Goal: Check status

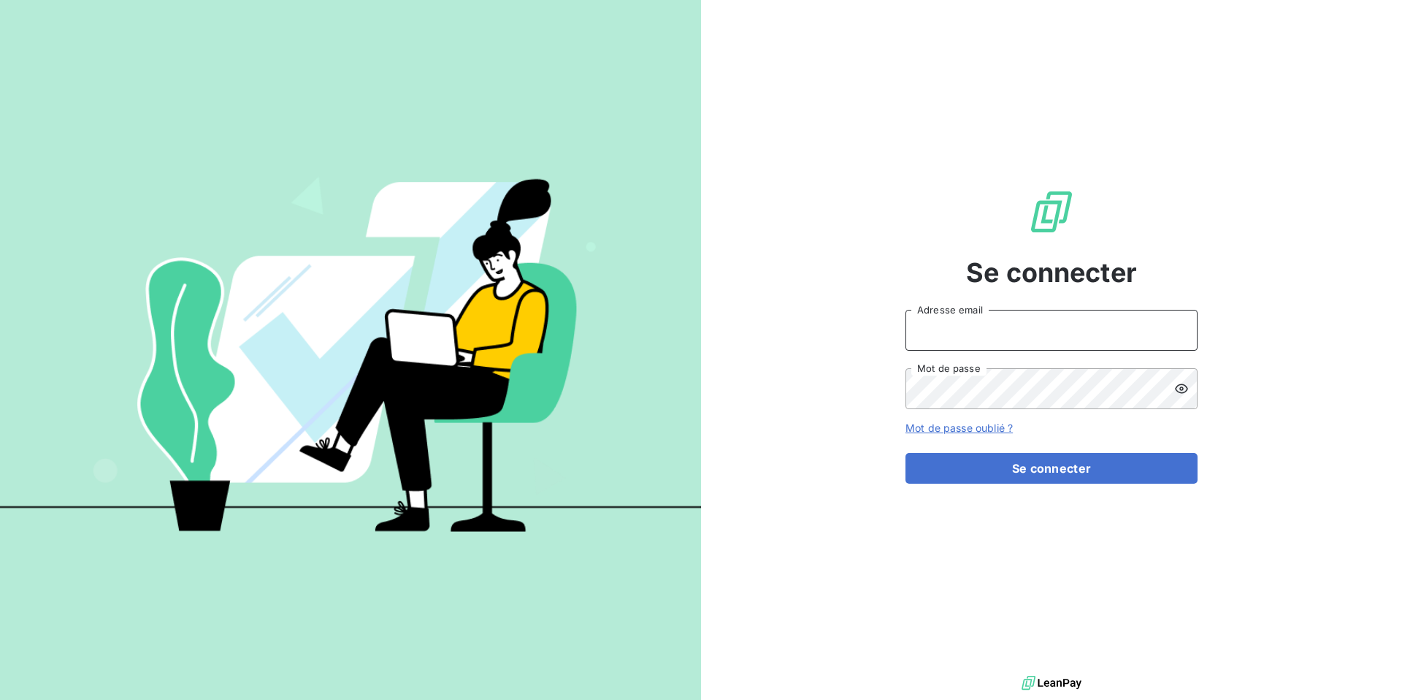
click at [976, 328] on input "Adresse email" at bounding box center [1052, 330] width 292 height 41
type input "[PERSON_NAME][EMAIL_ADDRESS][DOMAIN_NAME]"
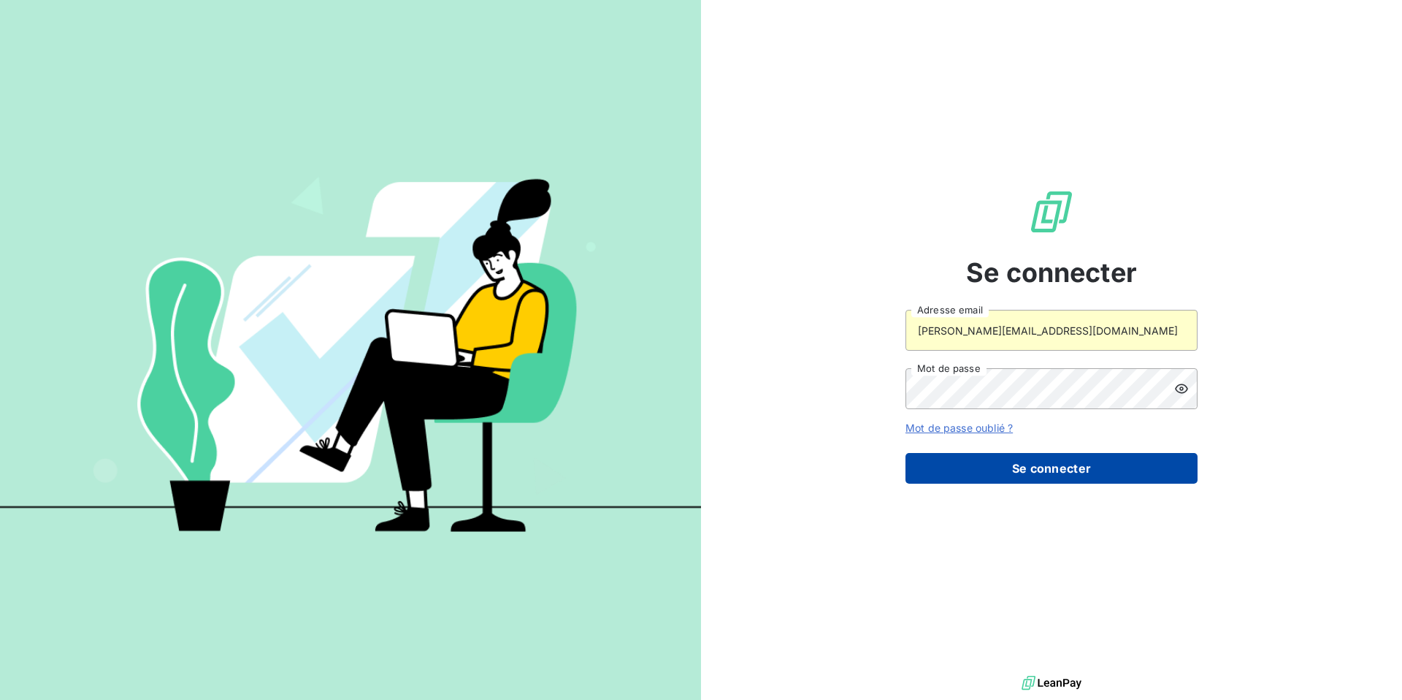
click at [990, 473] on button "Se connecter" at bounding box center [1052, 468] width 292 height 31
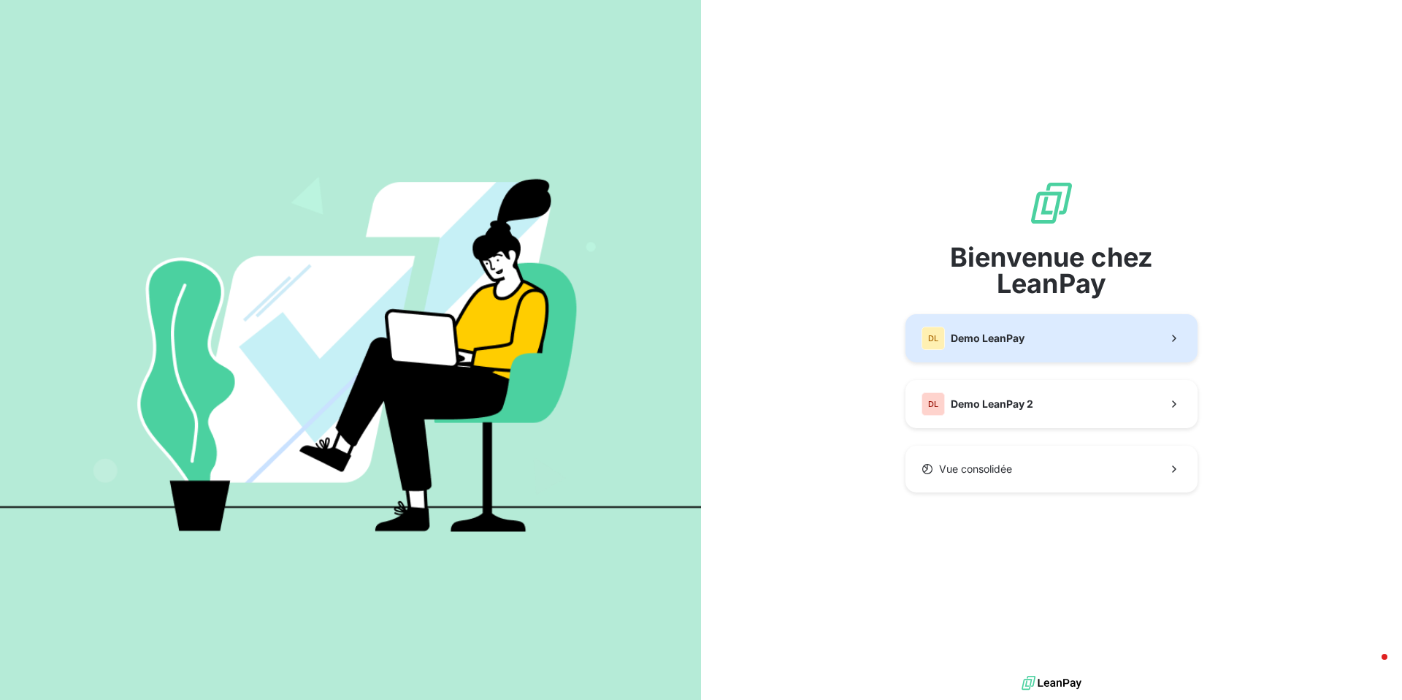
click at [970, 343] on span "Demo LeanPay" at bounding box center [988, 338] width 74 height 15
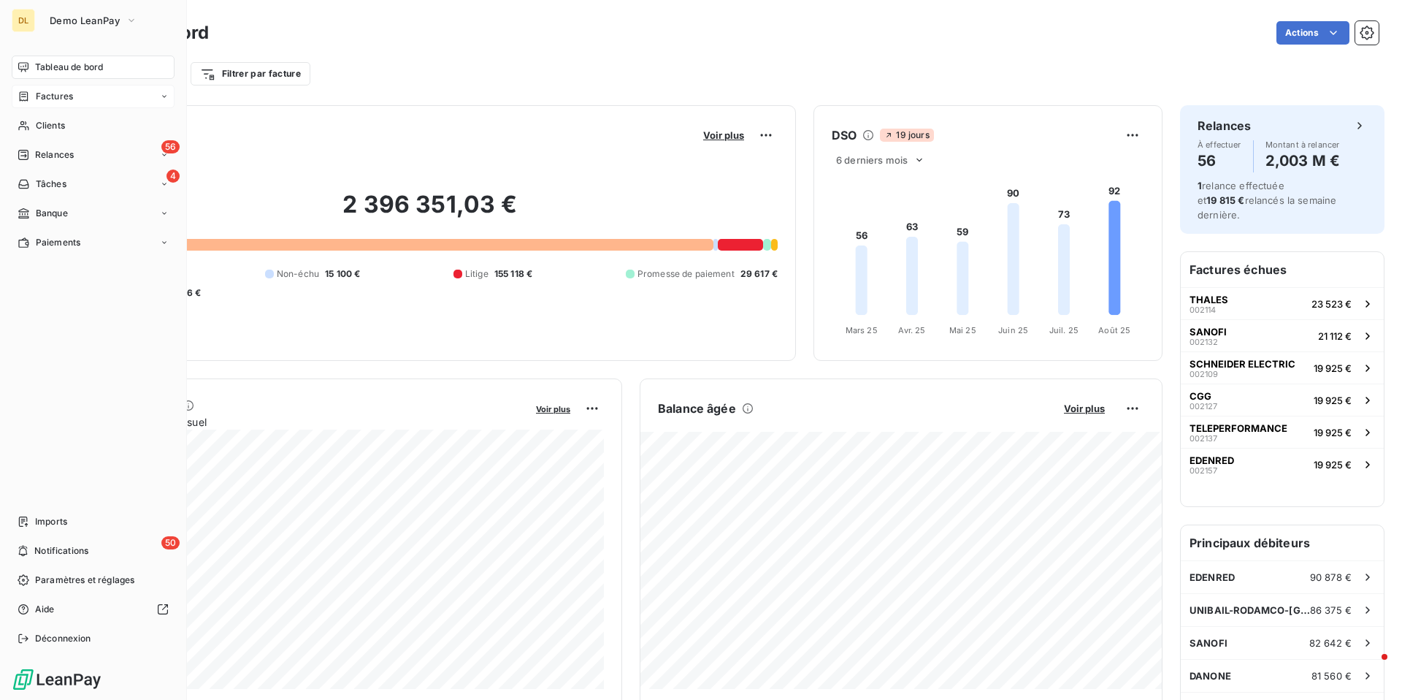
click at [54, 99] on span "Factures" at bounding box center [54, 96] width 37 height 13
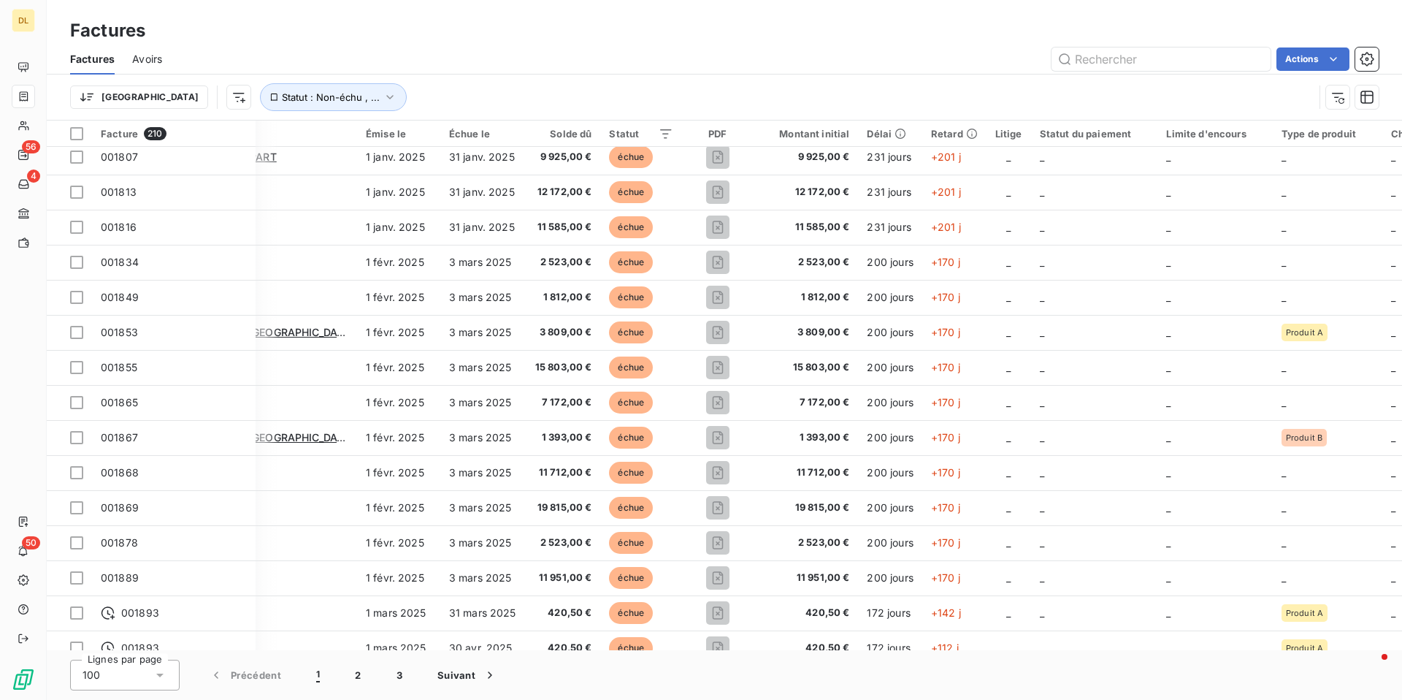
scroll to position [523, 99]
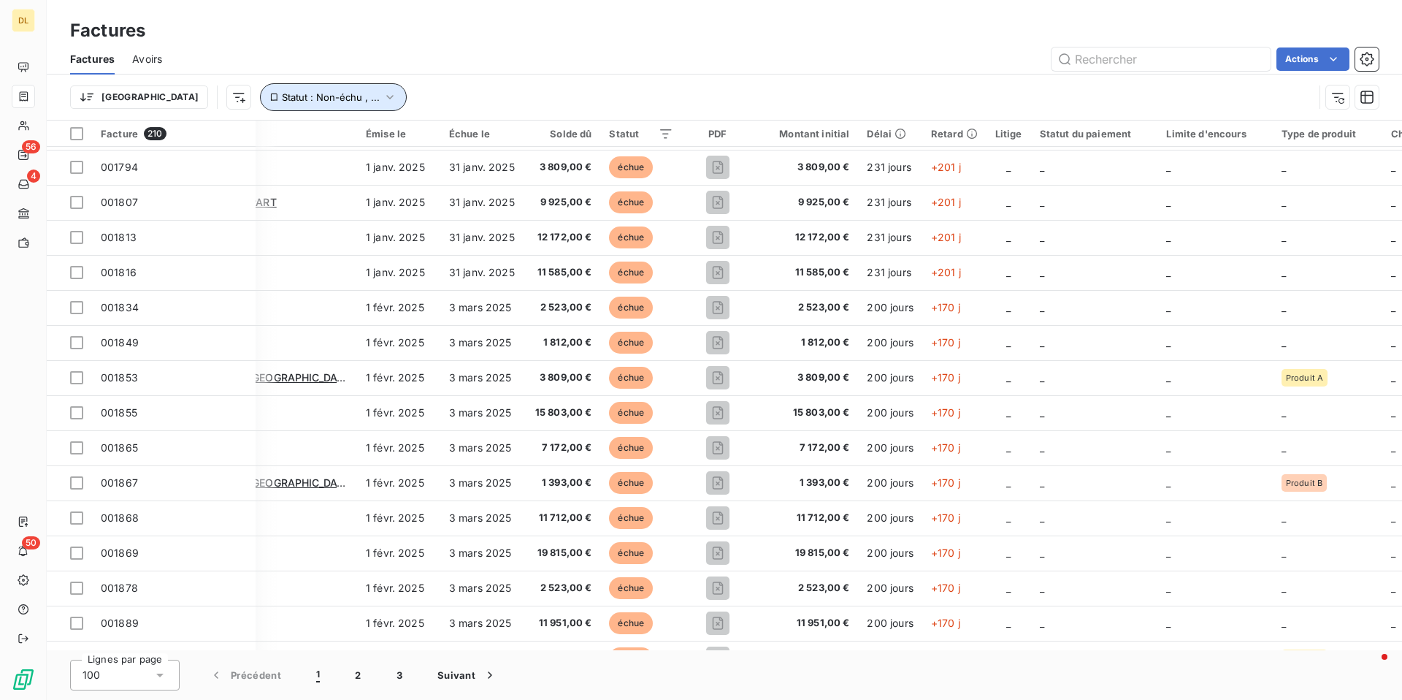
click at [284, 97] on span "Statut : Non-échu , ..." at bounding box center [331, 97] width 98 height 12
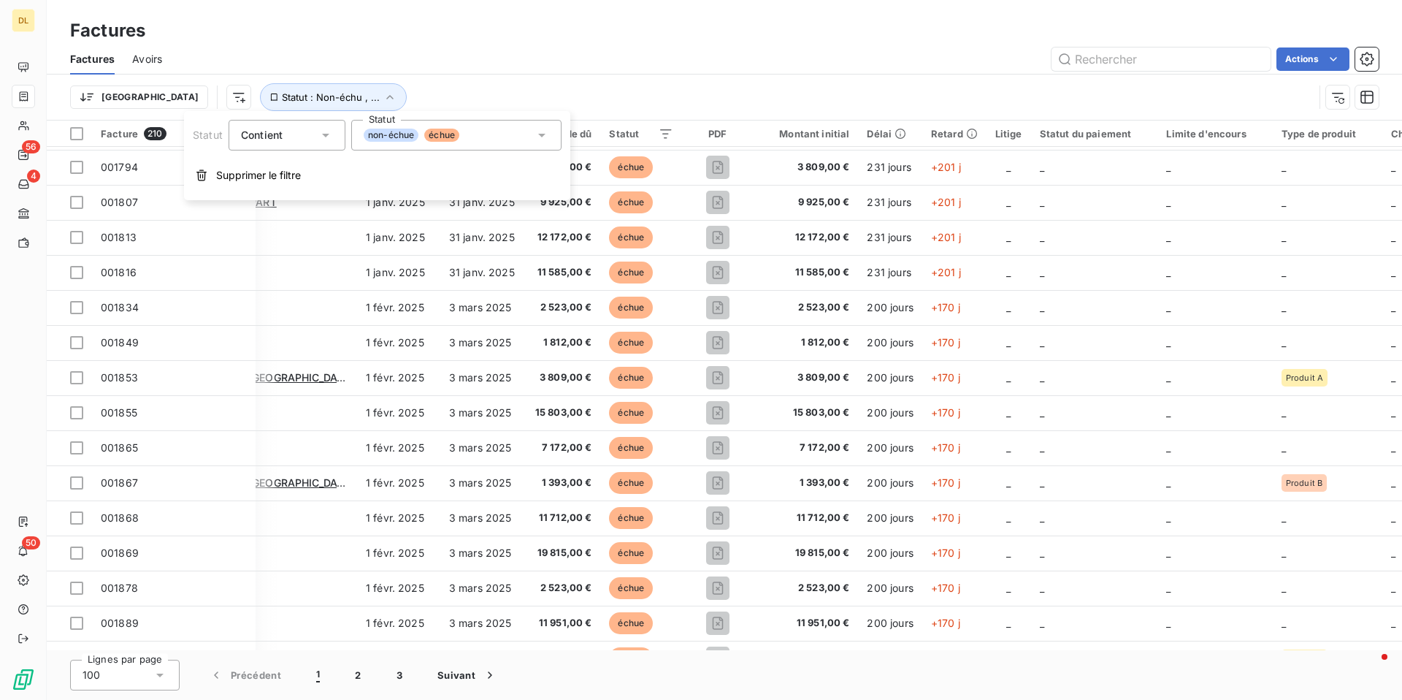
click at [444, 137] on span "échue" at bounding box center [441, 135] width 35 height 13
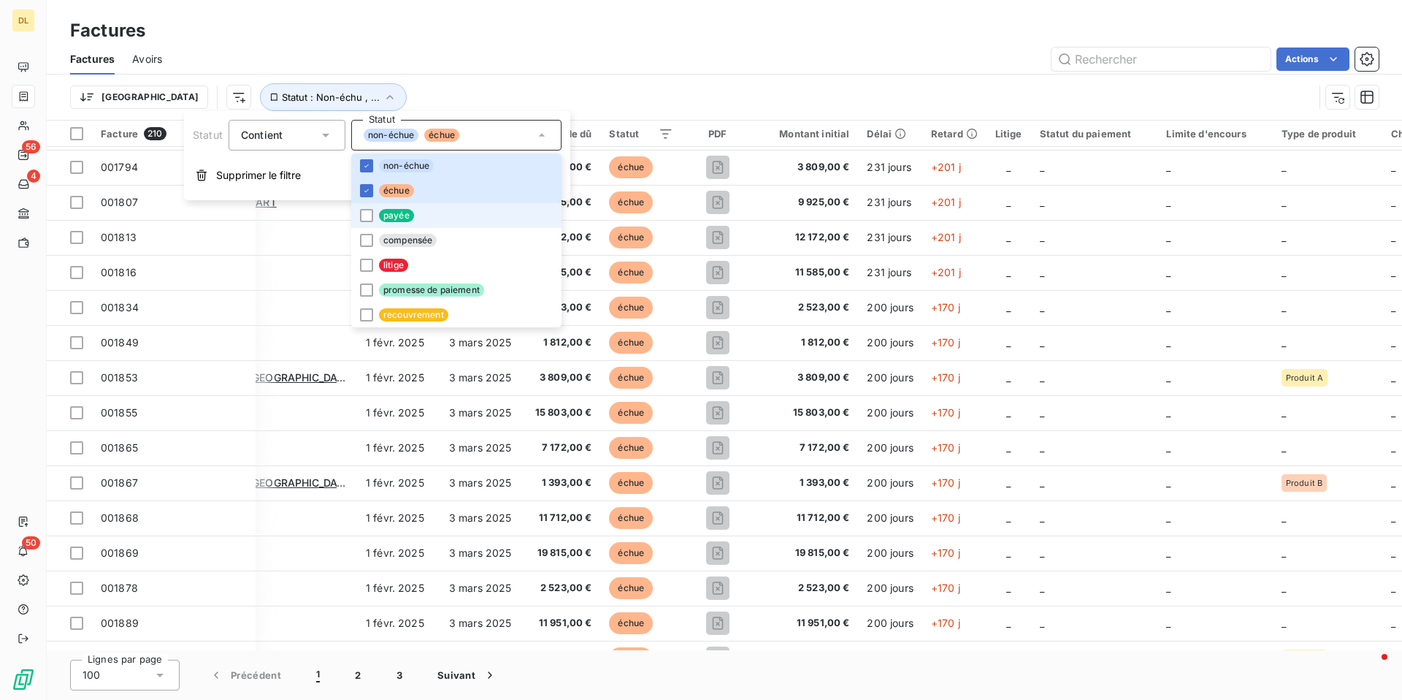
click at [424, 216] on li "payée" at bounding box center [456, 215] width 210 height 25
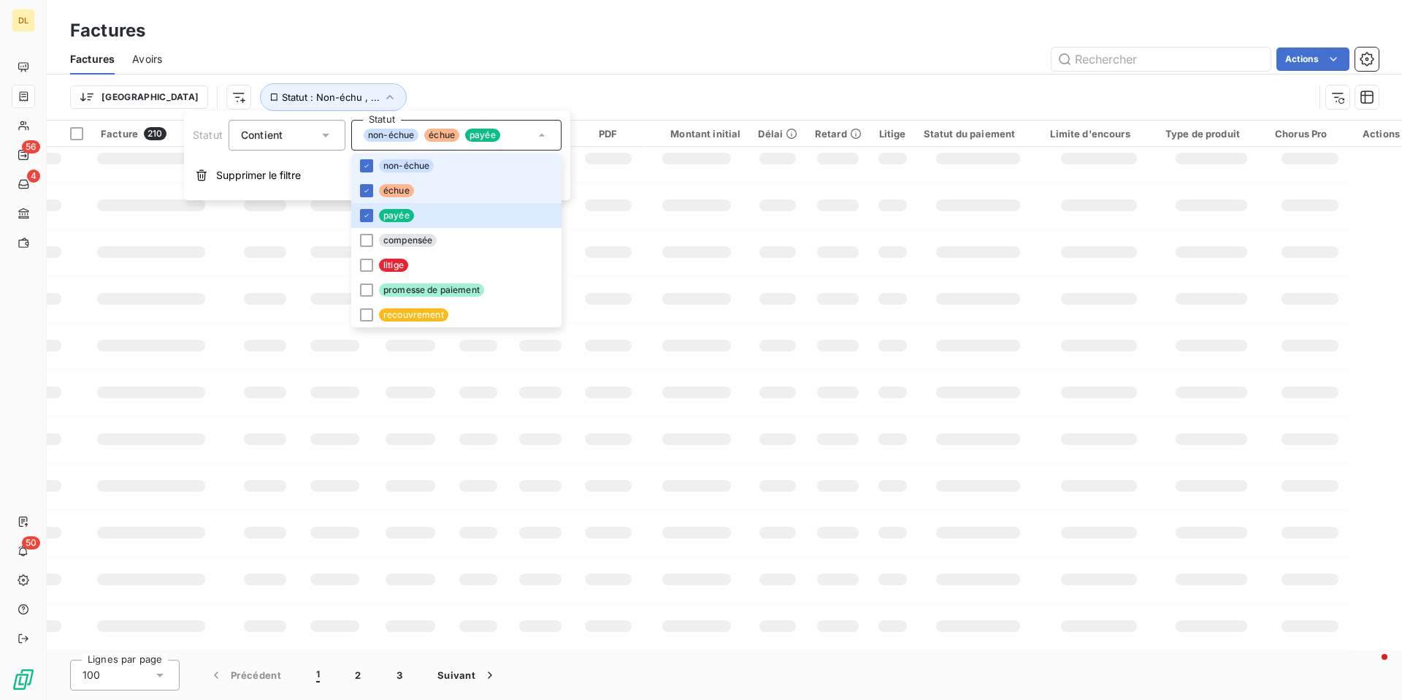
drag, startPoint x: 416, startPoint y: 169, endPoint x: 410, endPoint y: 183, distance: 14.8
click at [415, 169] on span "non-échue" at bounding box center [406, 165] width 55 height 13
click at [410, 183] on li "échue" at bounding box center [456, 190] width 210 height 25
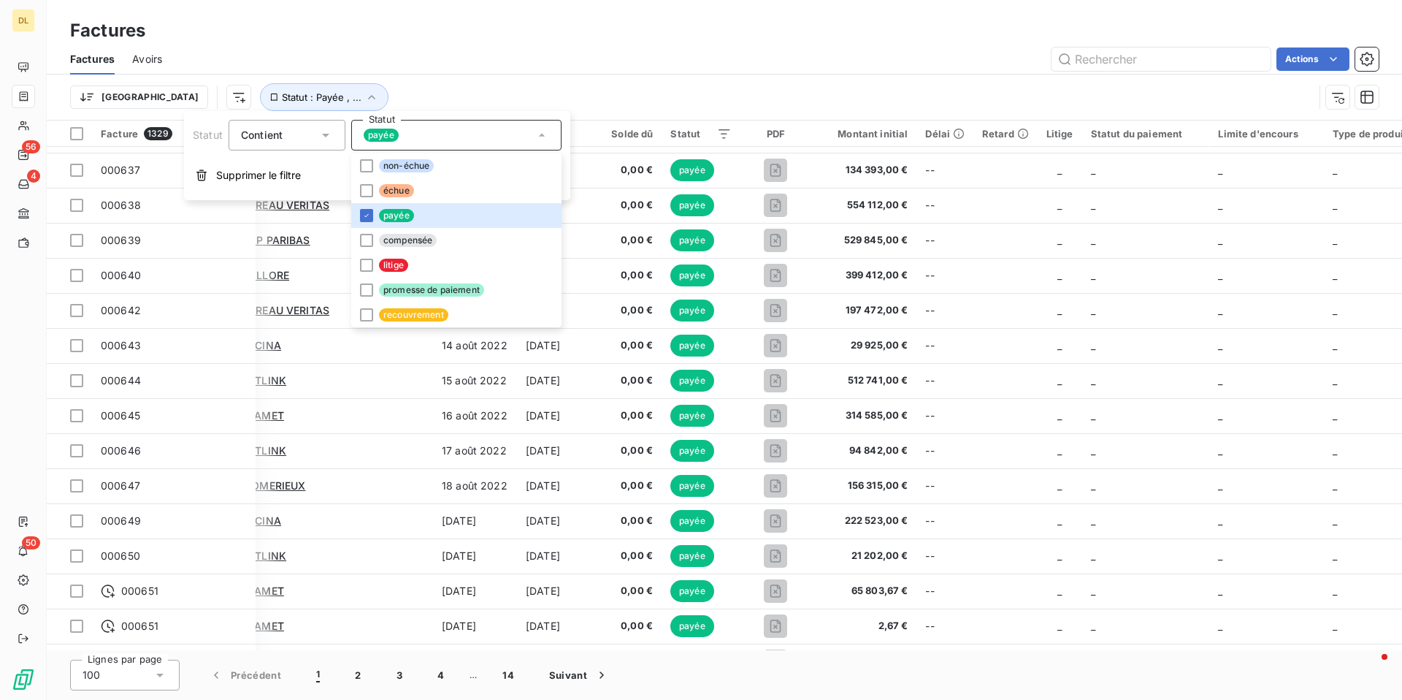
scroll to position [523, 23]
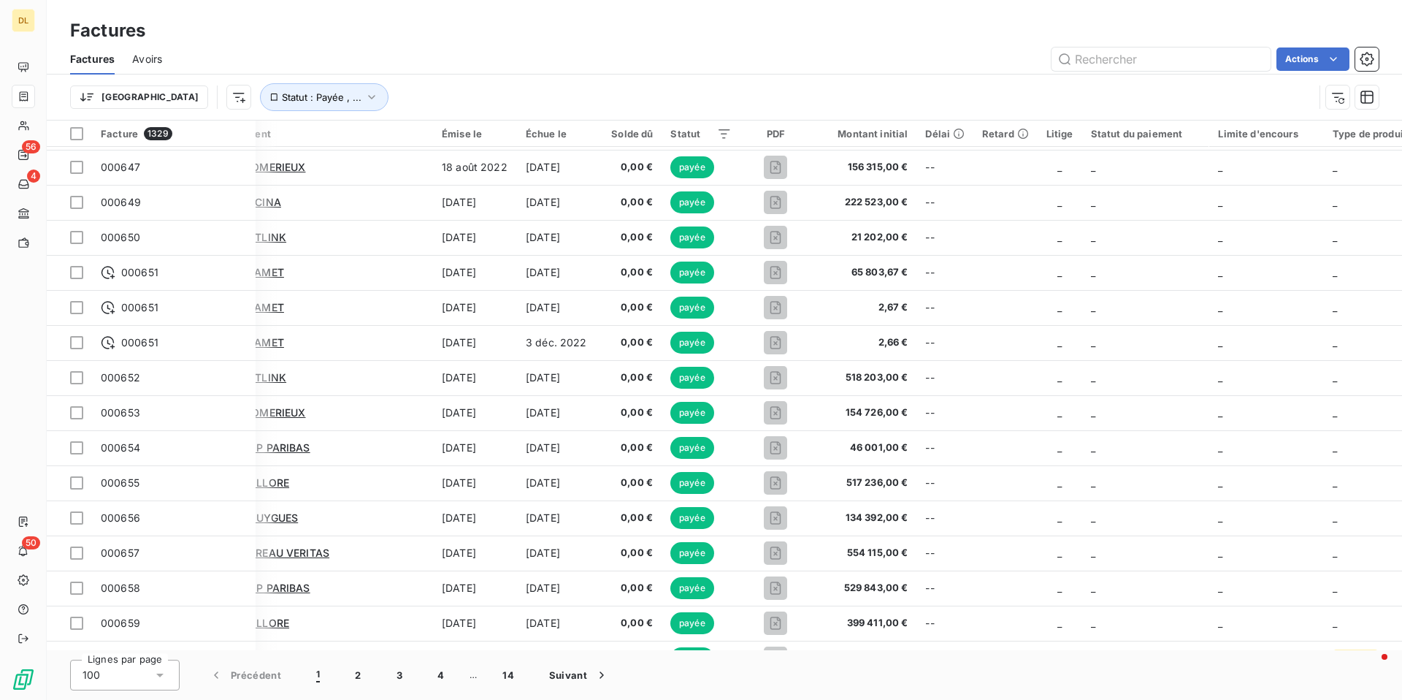
click at [451, 79] on div "Trier Statut : Payée , ..." at bounding box center [724, 96] width 1309 height 45
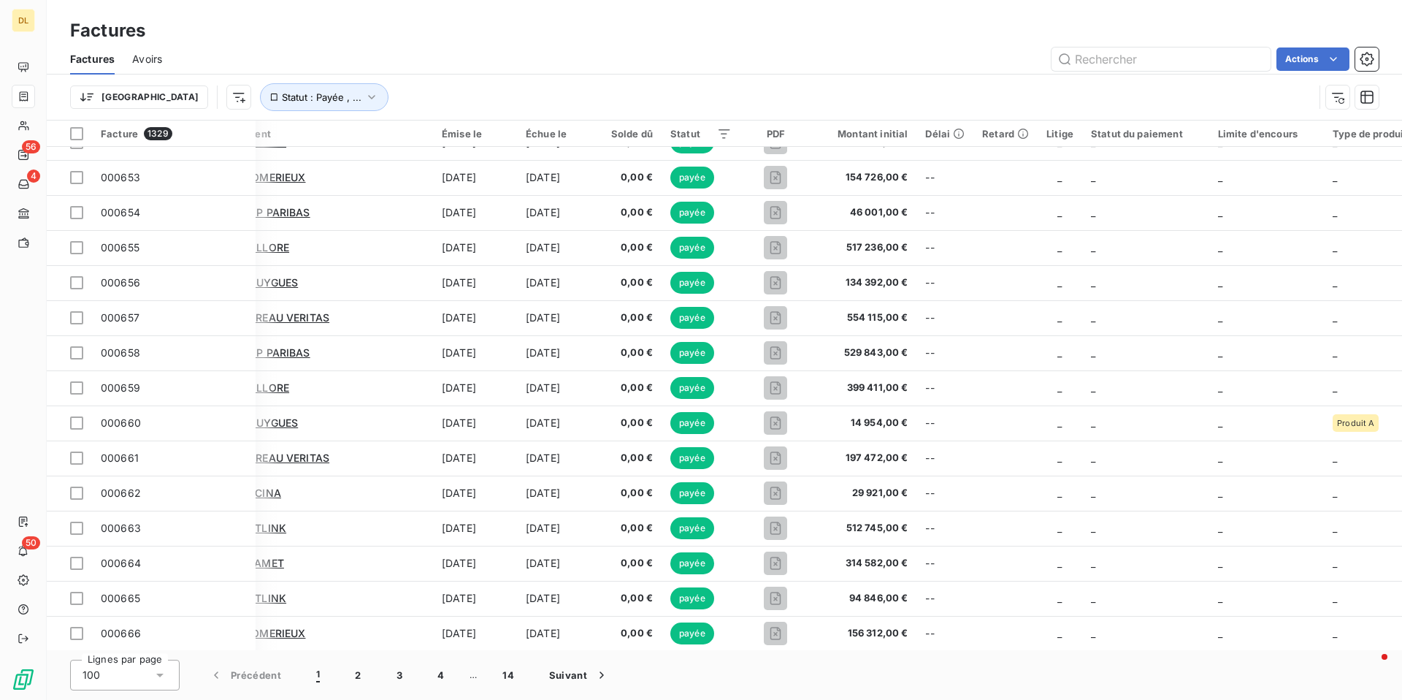
scroll to position [0, 23]
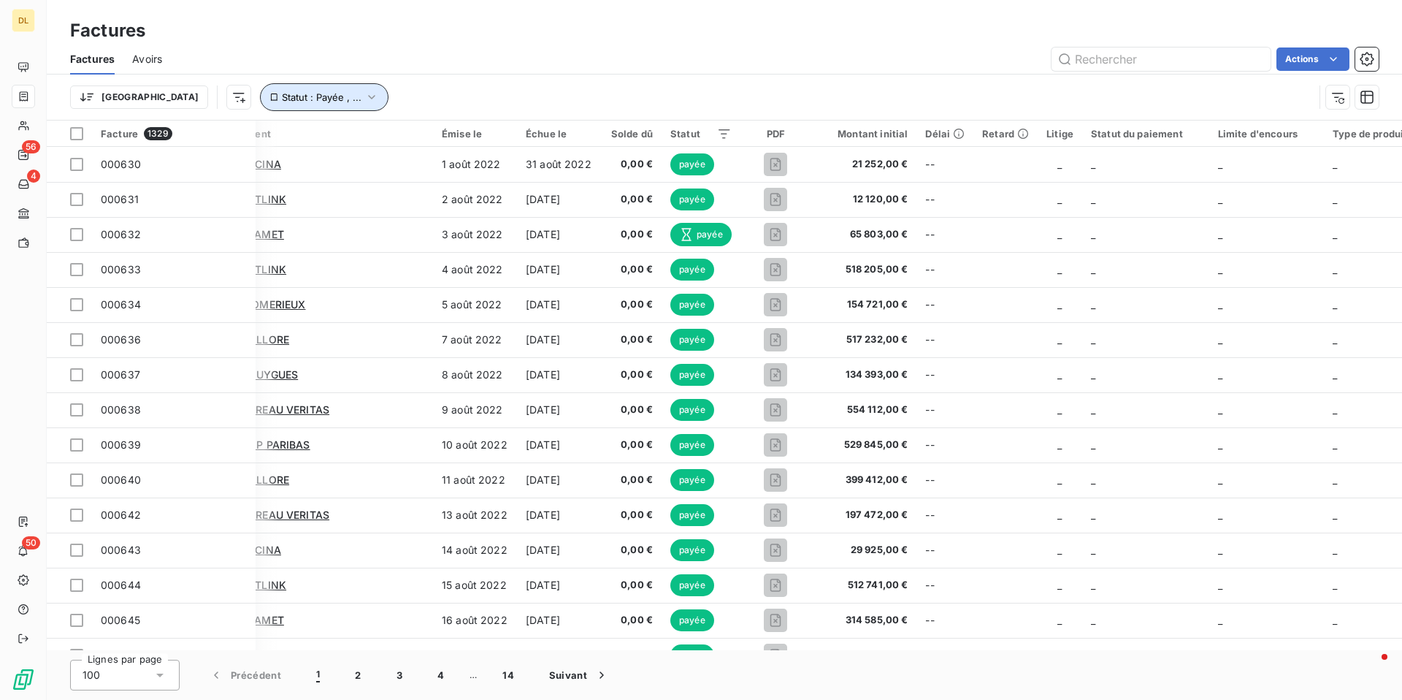
click at [364, 99] on icon "button" at bounding box center [371, 97] width 15 height 15
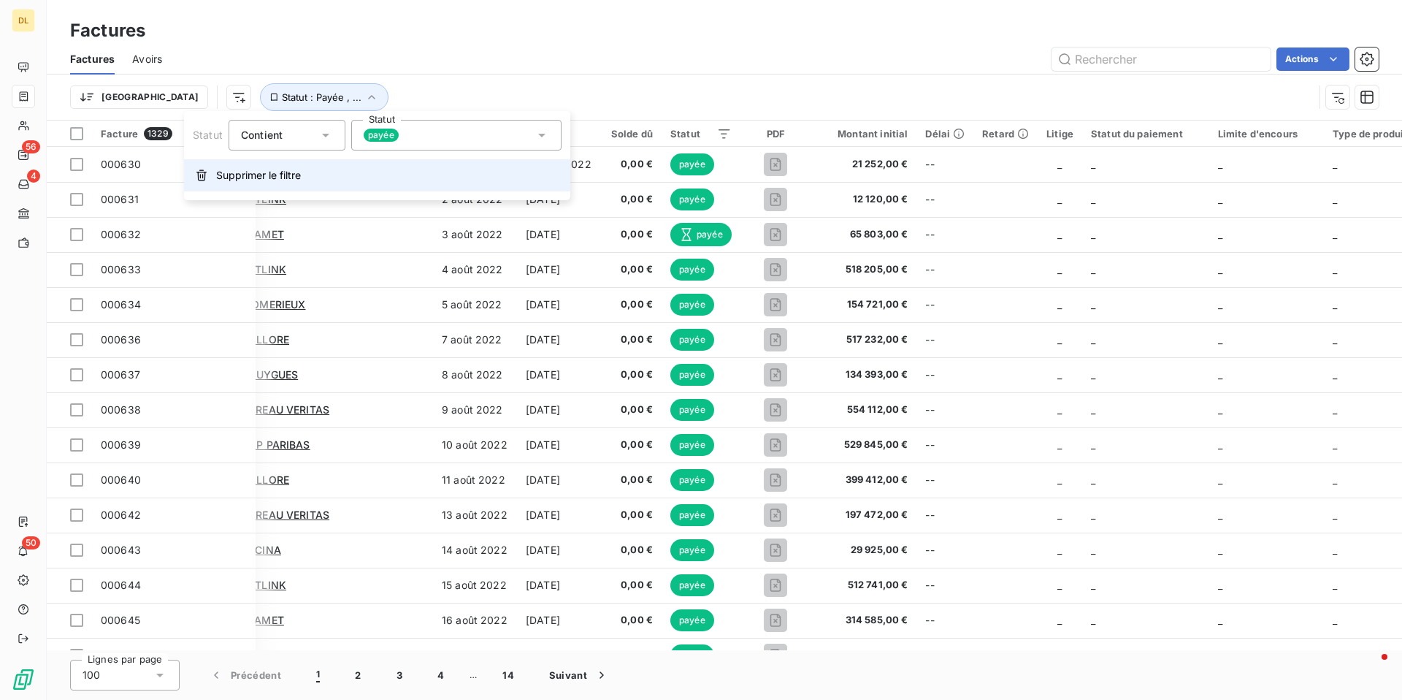
click at [259, 179] on span "Supprimer le filtre" at bounding box center [258, 175] width 85 height 15
